Goal: Task Accomplishment & Management: Manage account settings

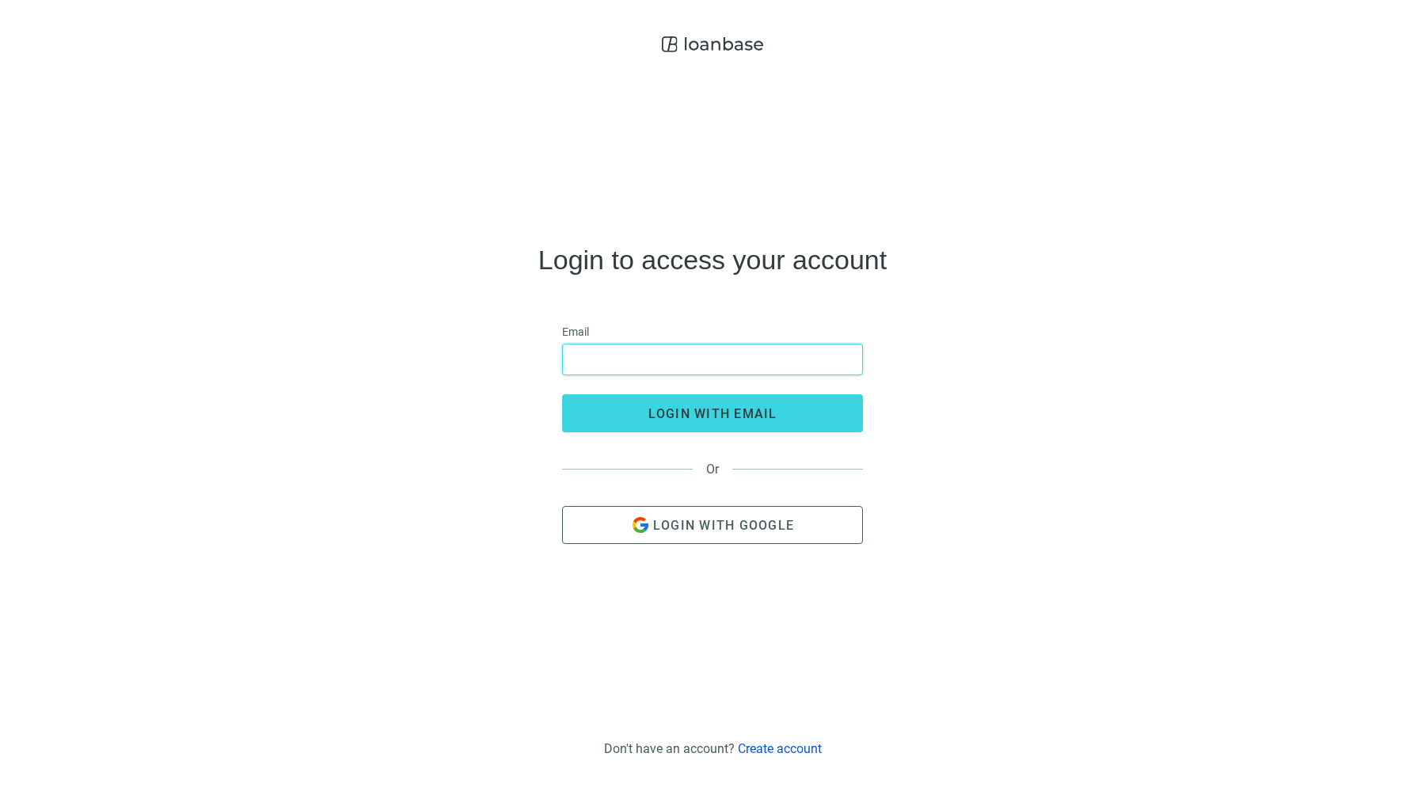
click at [799, 358] on input "email" at bounding box center [712, 359] width 280 height 30
click at [785, 287] on div "Login to access your account Email login with email Or Login with Google" at bounding box center [713, 395] width 1400 height 671
click at [762, 266] on h4 "Login to access your account" at bounding box center [712, 259] width 348 height 25
click at [706, 257] on h4 "Login to access your account" at bounding box center [712, 259] width 348 height 25
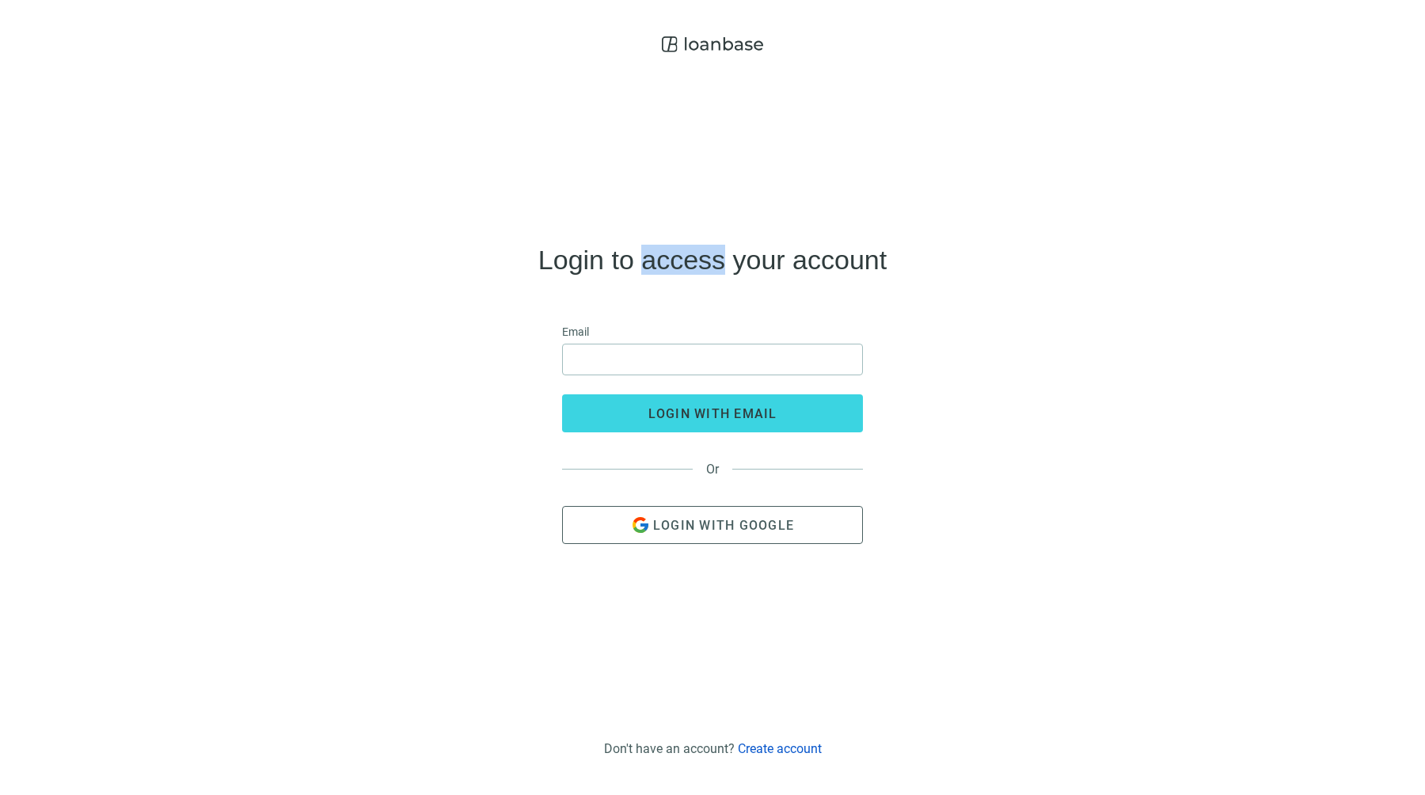
click at [706, 257] on h4 "Login to access your account" at bounding box center [712, 259] width 348 height 25
click at [728, 261] on h4 "Login to access your account" at bounding box center [712, 259] width 348 height 25
drag, startPoint x: 784, startPoint y: 268, endPoint x: 648, endPoint y: 268, distance: 135.4
click at [652, 268] on h4 "Login to access your account" at bounding box center [712, 259] width 348 height 25
click at [491, 454] on div "Login to access your account Email login with email Or Login with Google" at bounding box center [713, 395] width 1400 height 671
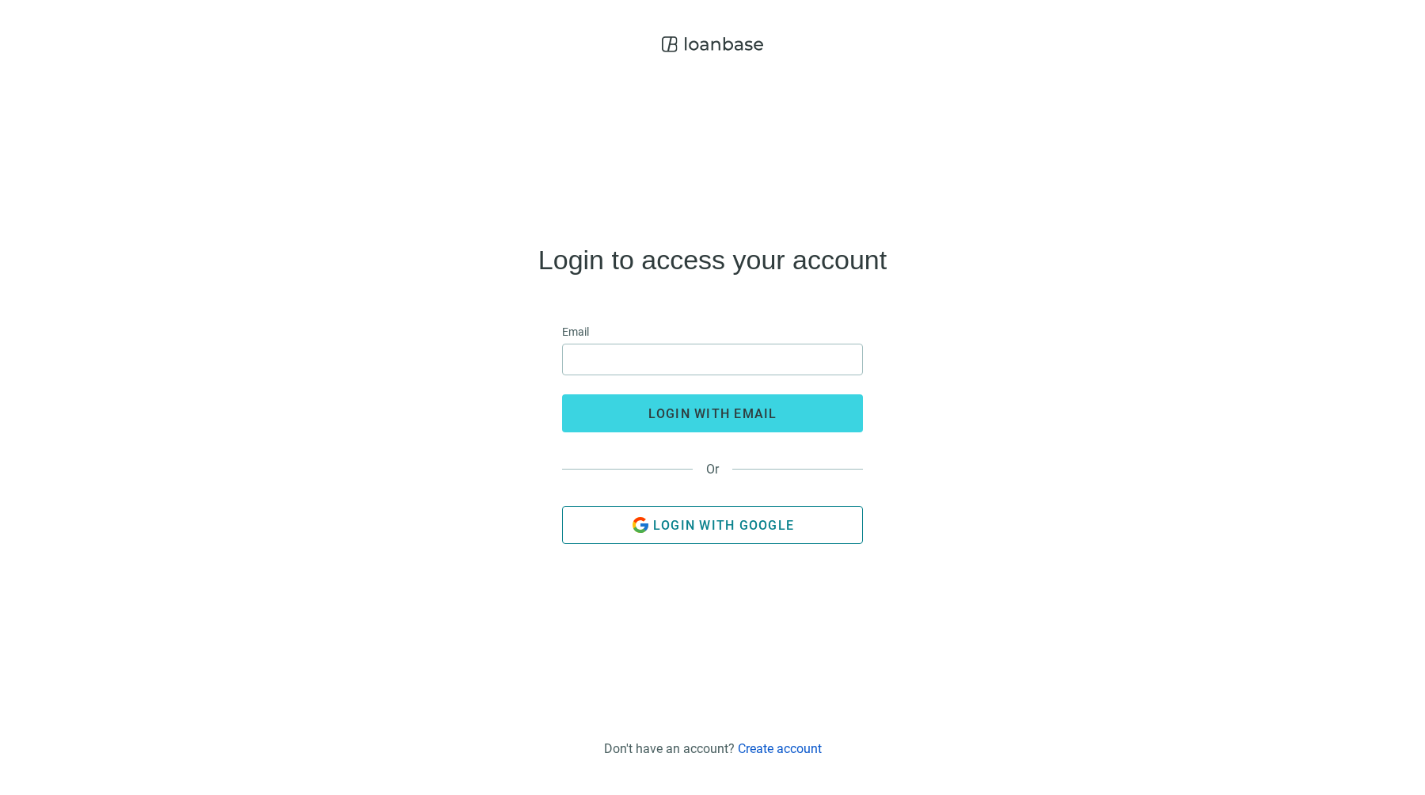
click at [745, 533] on button "Login with Google" at bounding box center [712, 525] width 301 height 38
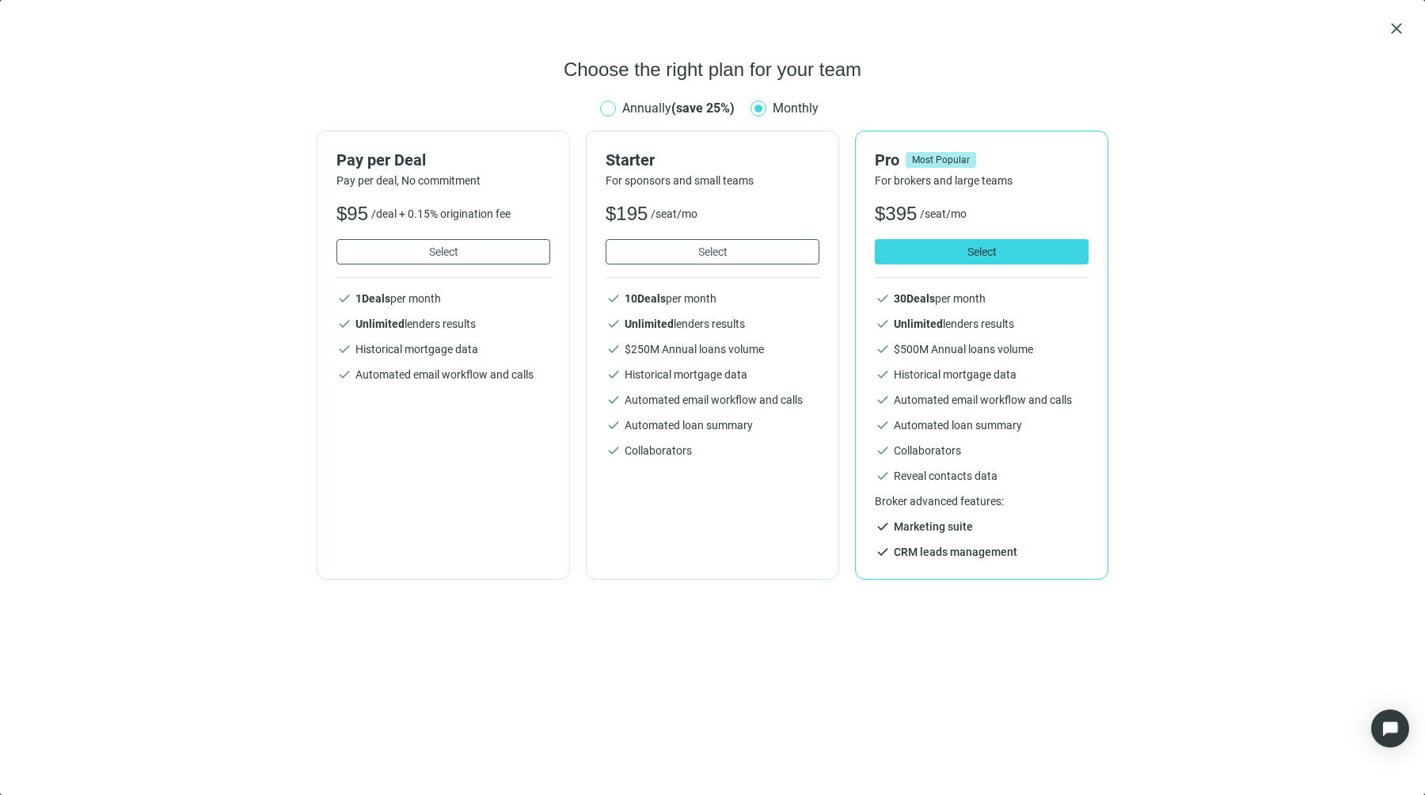
click at [645, 116] on span "Annually (save 25%)" at bounding box center [678, 108] width 125 height 20
click at [1398, 28] on span "close" at bounding box center [1396, 28] width 19 height 19
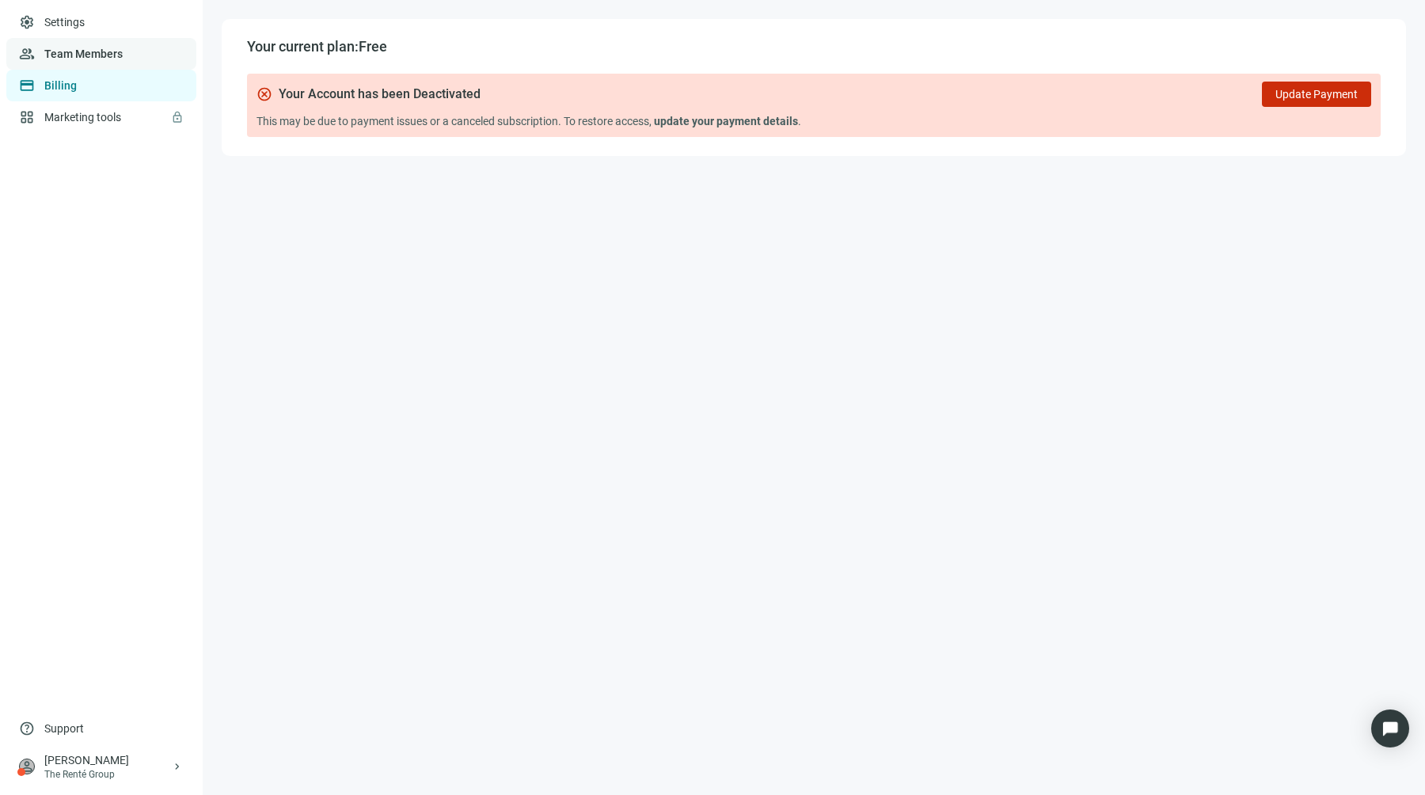
click at [77, 48] on link "Team Members" at bounding box center [83, 54] width 78 height 13
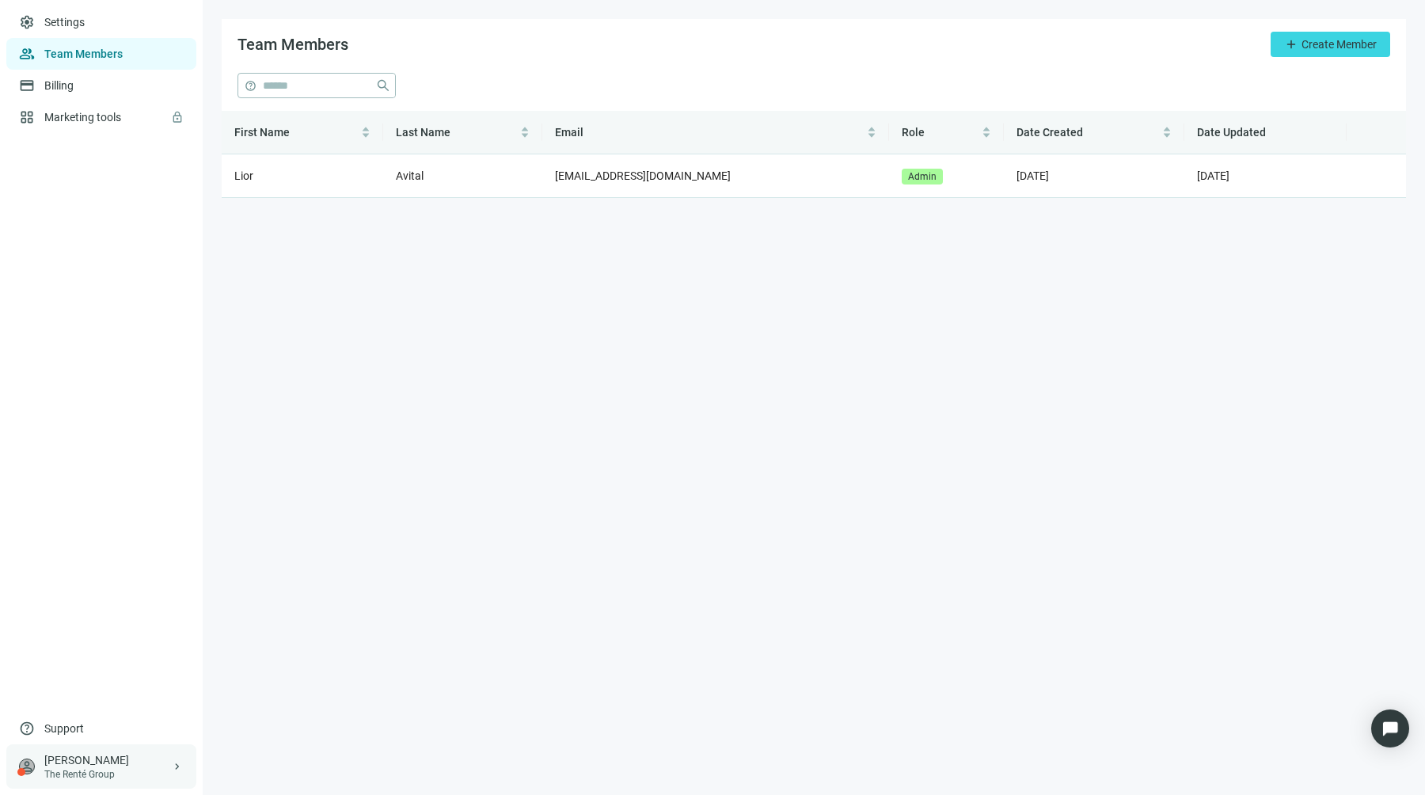
click at [78, 763] on div "[PERSON_NAME]" at bounding box center [107, 760] width 127 height 16
click at [255, 772] on span "Log out" at bounding box center [264, 768] width 38 height 13
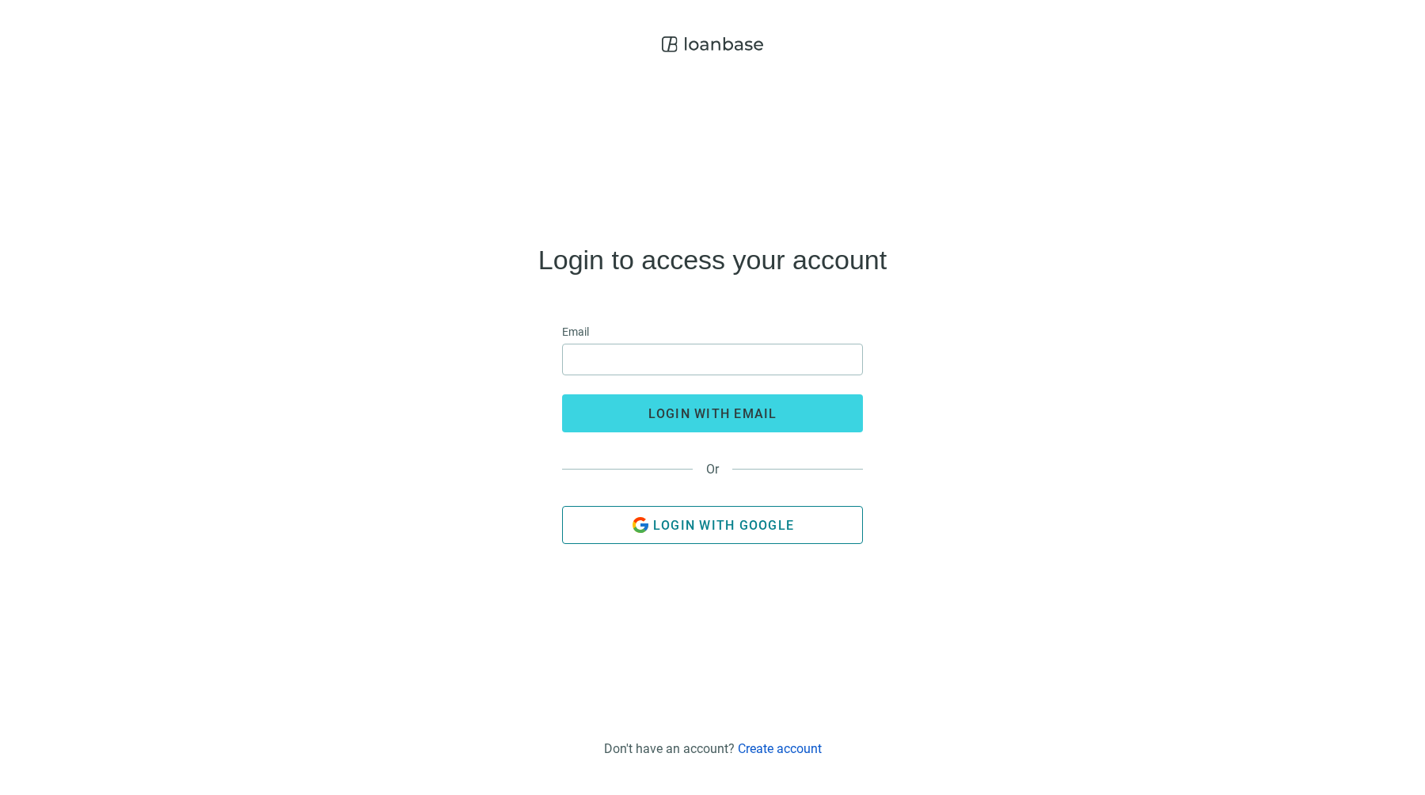
click at [830, 520] on button "Login with Google" at bounding box center [712, 525] width 301 height 38
click at [792, 744] on link "Create account" at bounding box center [780, 748] width 84 height 15
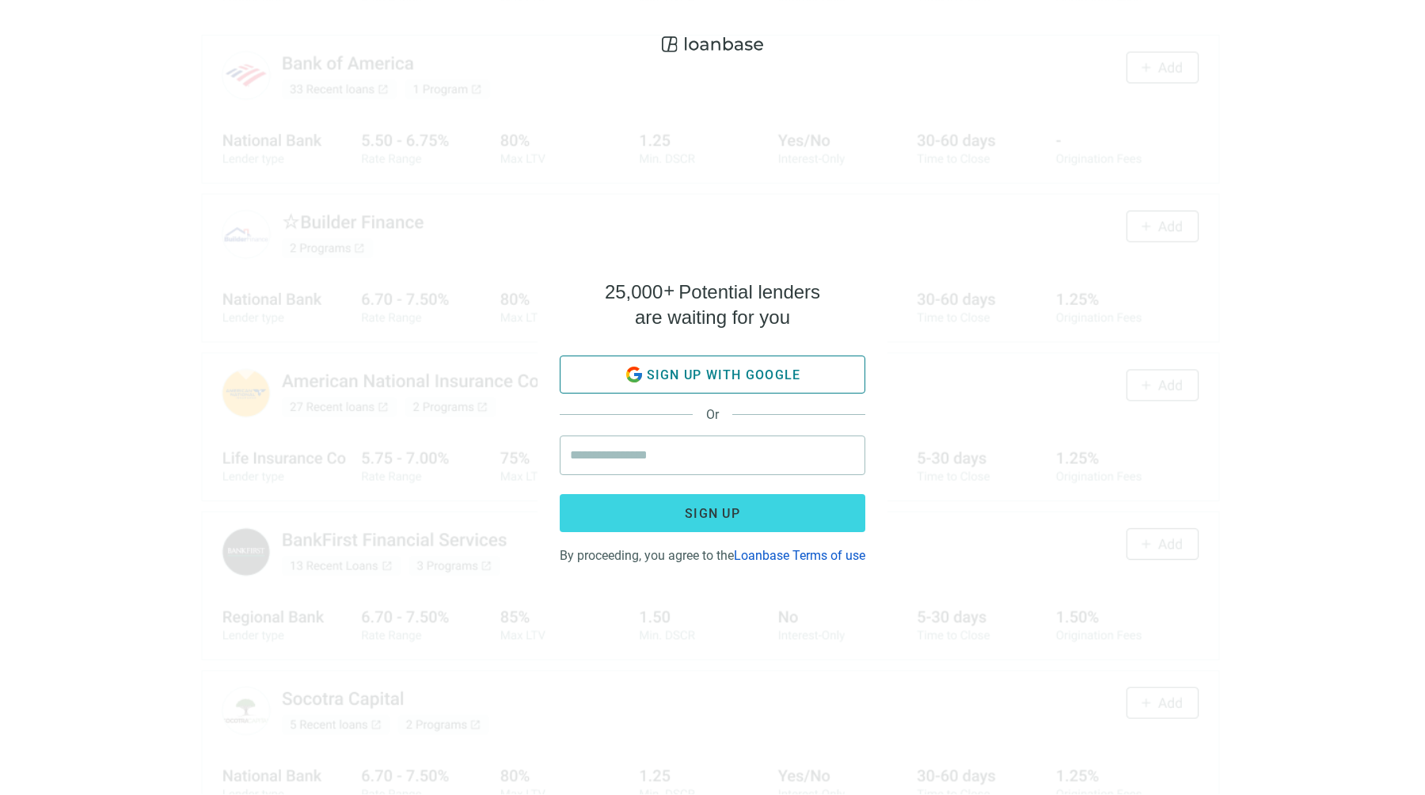
click at [742, 367] on span "Sign up with google" at bounding box center [724, 374] width 154 height 15
